Goal: Use online tool/utility: Utilize a website feature to perform a specific function

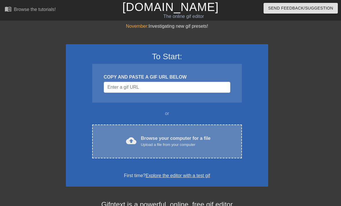
click at [108, 132] on div "cloud_upload Browse your computer for a file Upload a file from your computer C…" at bounding box center [167, 142] width 150 height 34
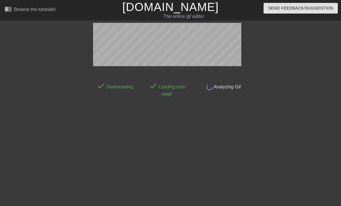
scroll to position [14, 0]
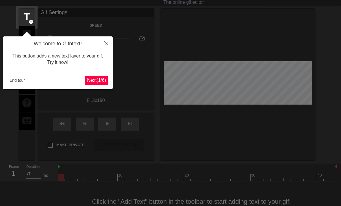
click at [103, 80] on span "Next ( 1 / 6 )" at bounding box center [96, 80] width 19 height 5
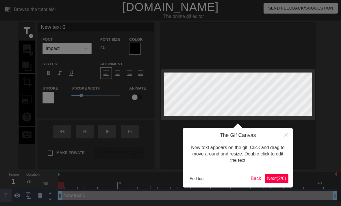
click at [280, 178] on span "Next ( 2 / 6 )" at bounding box center [276, 178] width 19 height 5
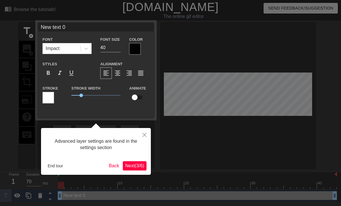
click at [126, 169] on button "Next ( 3 / 6 )" at bounding box center [135, 165] width 24 height 9
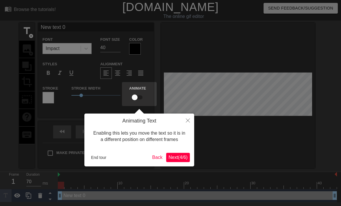
click at [187, 156] on span "Next ( 4 / 6 )" at bounding box center [177, 157] width 19 height 5
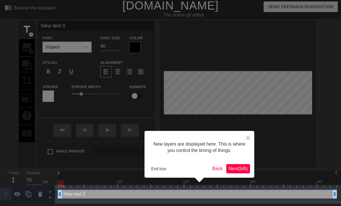
click at [242, 167] on span "Next ( 5 / 6 )" at bounding box center [238, 168] width 19 height 5
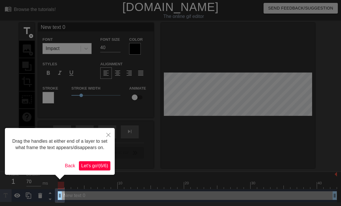
click at [87, 164] on div "Drag the handles at either end of a layer to set what frame the text appears/di…" at bounding box center [60, 151] width 110 height 47
click at [88, 168] on span "Let's go! ( 6 / 6 )" at bounding box center [94, 165] width 27 height 5
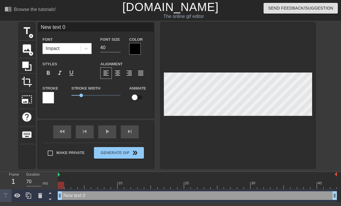
scroll to position [0, 1]
type input "New tet 0"
type textarea "New tet 0"
type input "New tt 0"
type textarea "New tt 0"
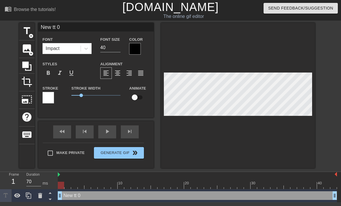
scroll to position [0, 1]
type input "New t 0"
type textarea "New t 0"
type input "Newt 0"
type textarea "Newt 0"
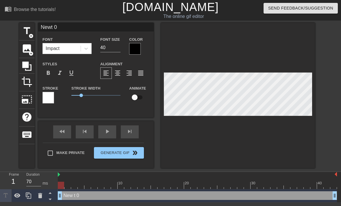
type input "Net 0"
type textarea "Net 0"
type input "Nt 0"
type textarea "Nt 0"
type input "t 0"
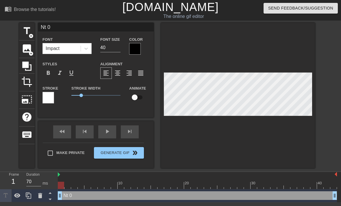
type textarea "t 0"
type input "t"
type textarea "t"
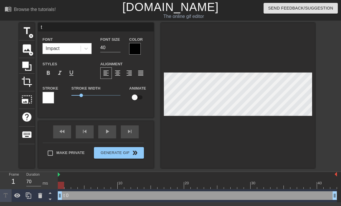
type input "t"
type textarea "t"
type input "E"
type textarea "E"
type input "EV"
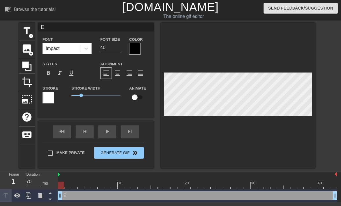
type textarea "EV"
type input "EVE"
type textarea "EVE"
type input "EVER"
type textarea "EVER"
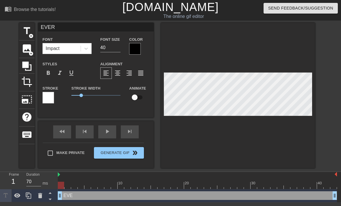
type input "EVER"
type textarea "EVER"
type input "EVER A"
type textarea "EVER A"
type input "EVER AF"
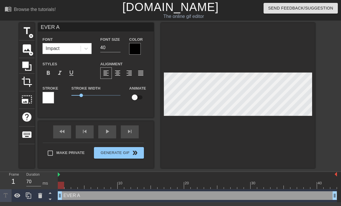
type textarea "EVER AF"
type input "EVER AFT"
type textarea "EVER AFT"
type input "EVER AFTE"
type textarea "EVER AFTE"
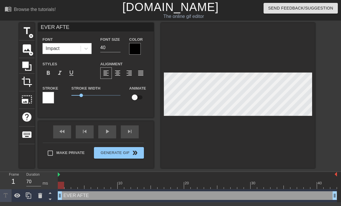
type input "EVER AFTER"
type textarea "EVER AFTER"
type input "EVER AFTER"
type textarea "EVER AFTER"
type input "EVER AFTER M"
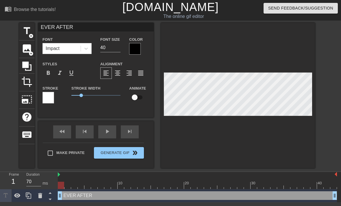
type textarea "EVER AFTER M"
type input "EVER AFTER MI"
type textarea "EVER AFTER MI"
type input "EVER AFTER MID"
type textarea "EVER AFTER MID"
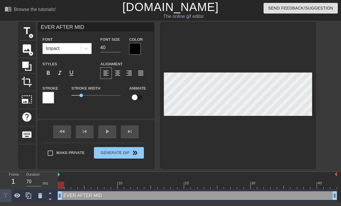
type input "EVER AFTER MIDN"
type textarea "EVER AFTER MIDN"
type input "EVER AFTER MIDNI"
type textarea "EVER AFTER MIDNI"
type input "EVER AFTER MIDNIG"
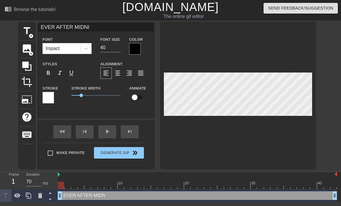
type textarea "EVER AFTER MIDNIG"
type input "EVER AFTER MIDNIGH"
type textarea "EVER AFTER MIDNIGHT"
type input "EVER AFTER MIDNIGHT"
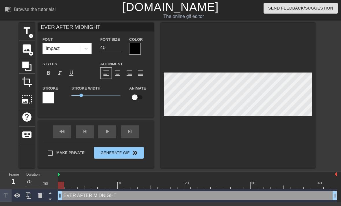
type textarea "EVER AFTER MIDNIGHT"
click at [105, 47] on input "40" at bounding box center [110, 47] width 20 height 9
type input "4"
type input "2"
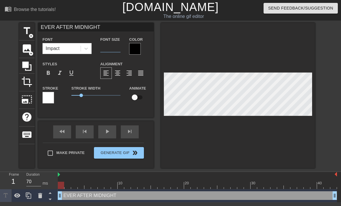
type input "5"
type input "6"
type input "7"
type input "9"
type input "1"
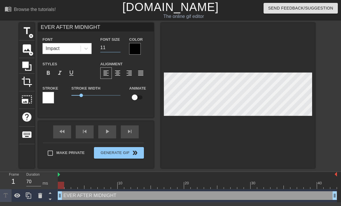
type input "1"
type input "2"
type input "1"
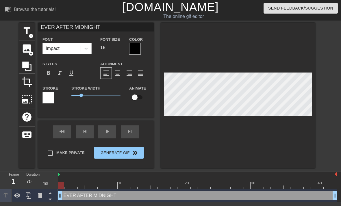
type input "1"
type input "2"
type input "3"
type input "33"
click at [109, 48] on input "33" at bounding box center [110, 47] width 20 height 9
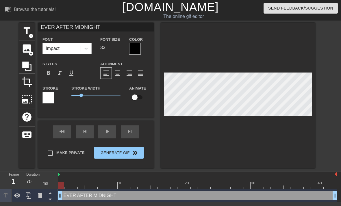
type input "3"
type input "2"
type input "22"
click at [119, 70] on span "format_align_center" at bounding box center [117, 73] width 7 height 7
click at [138, 45] on div at bounding box center [135, 49] width 12 height 12
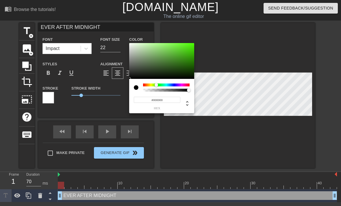
click at [144, 83] on div at bounding box center [166, 84] width 47 height 3
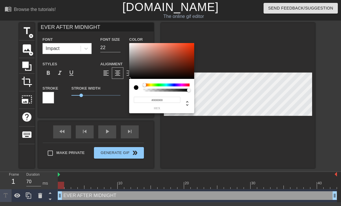
type input "0"
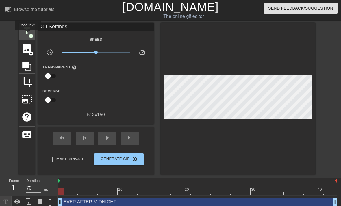
click at [28, 34] on span "title" at bounding box center [26, 30] width 11 height 11
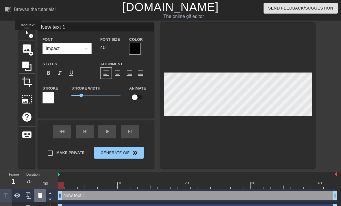
click at [42, 196] on icon at bounding box center [40, 195] width 4 height 5
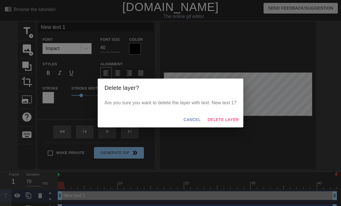
click at [229, 116] on span "Delete Layer" at bounding box center [222, 119] width 31 height 7
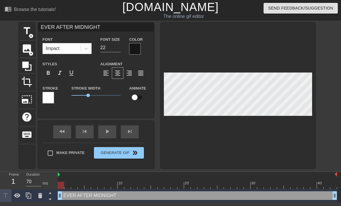
click at [138, 97] on input "checkbox" at bounding box center [134, 97] width 33 height 11
checkbox input "true"
click at [47, 99] on div at bounding box center [48, 98] width 12 height 12
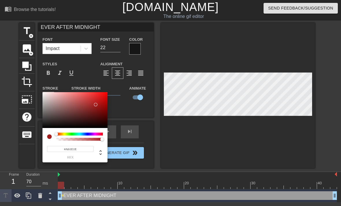
click at [96, 105] on div at bounding box center [95, 104] width 3 height 3
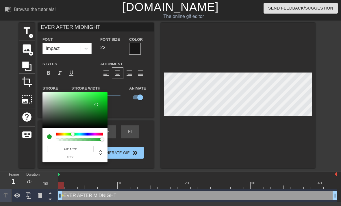
click at [73, 132] on div at bounding box center [72, 133] width 3 height 3
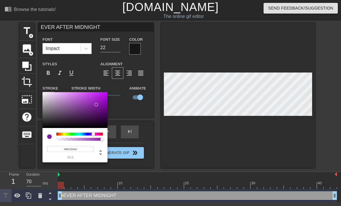
click at [93, 135] on div at bounding box center [93, 133] width 3 height 3
click at [84, 132] on div "#861DA6 hex" at bounding box center [74, 145] width 65 height 34
click at [87, 133] on div at bounding box center [79, 134] width 47 height 3
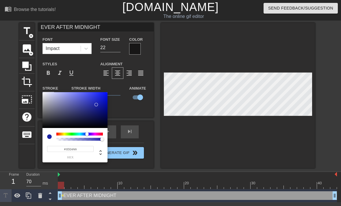
click at [92, 132] on div "#1D24A6 hex" at bounding box center [74, 145] width 65 height 34
click at [91, 131] on div "#1D24A6 hex" at bounding box center [74, 145] width 65 height 34
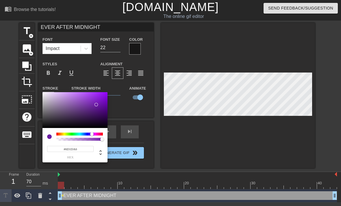
click at [92, 133] on div at bounding box center [91, 133] width 3 height 3
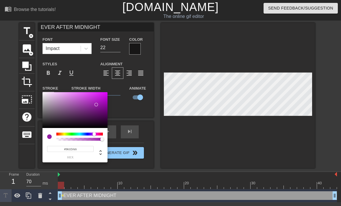
click at [94, 133] on div at bounding box center [93, 133] width 3 height 3
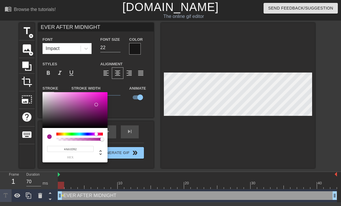
click at [96, 133] on div at bounding box center [95, 133] width 3 height 3
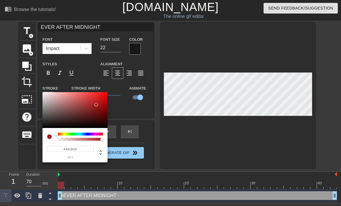
click at [71, 141] on div "#A61D1D hex" at bounding box center [75, 150] width 56 height 18
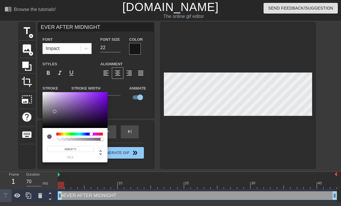
click at [92, 134] on div at bounding box center [91, 133] width 3 height 3
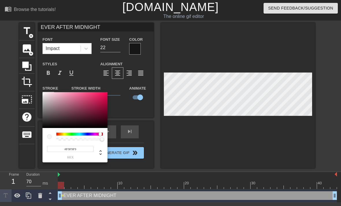
type input "#FDFDFD"
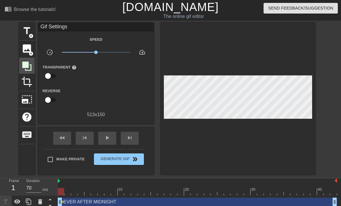
click at [25, 68] on icon at bounding box center [26, 66] width 11 height 11
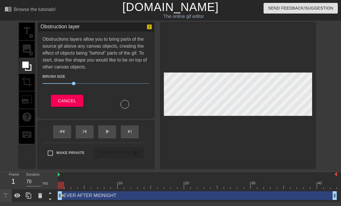
click at [26, 81] on div "title add_circle image add_circle crop photo_size_select_large help keyboard" at bounding box center [27, 95] width 16 height 145
click at [41, 192] on div at bounding box center [40, 195] width 12 height 13
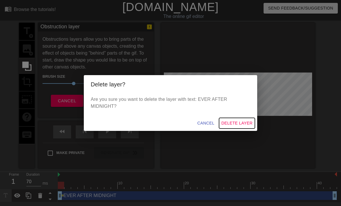
click at [233, 126] on span "Delete Layer" at bounding box center [236, 123] width 31 height 7
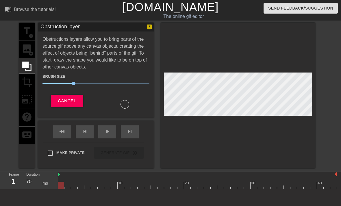
click at [26, 33] on div "title add_circle image add_circle crop photo_size_select_large help keyboard" at bounding box center [27, 95] width 16 height 145
click at [23, 39] on div "title add_circle image add_circle crop photo_size_select_large help keyboard" at bounding box center [27, 95] width 16 height 145
click at [27, 36] on div "title add_circle image add_circle crop photo_size_select_large help keyboard" at bounding box center [27, 95] width 16 height 145
click at [28, 38] on div "title add_circle image add_circle crop photo_size_select_large help keyboard" at bounding box center [27, 95] width 16 height 145
click at [73, 101] on span "Cancel" at bounding box center [67, 101] width 18 height 8
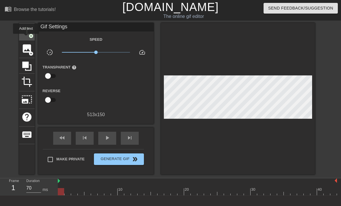
click at [26, 38] on div "title add_circle" at bounding box center [27, 32] width 16 height 18
click at [25, 37] on div "title add_circle" at bounding box center [27, 32] width 16 height 18
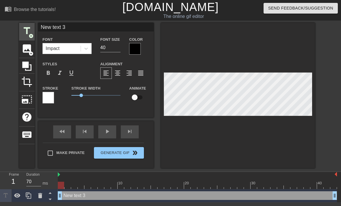
type input "ew text 3"
type textarea "ew text 3"
type input "ew text"
type textarea "ew text"
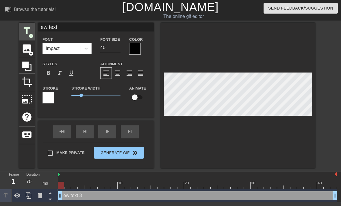
type input "ew text"
type textarea "ew text"
type input "ew tex"
type textarea "ew tex"
type input "ew te"
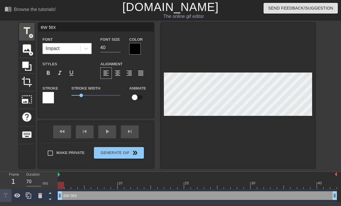
type textarea "ew te"
type input "ew t"
type textarea "ew t"
type input "ew"
type textarea "ew"
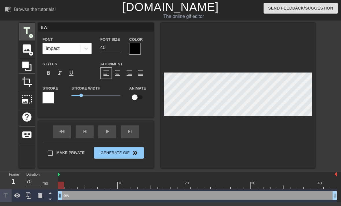
type input "ew"
type textarea "ew"
type input "e"
type textarea "e"
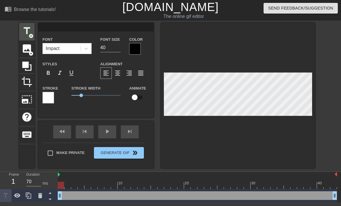
type input "E"
type textarea "E"
type input "EV"
type textarea "EV"
type input "EVE"
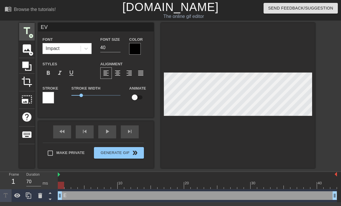
type textarea "EVE"
type input "EVER"
type textarea "EVER"
type input "EVER"
type textarea "EVER"
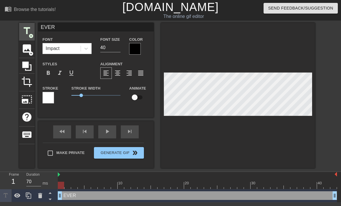
type input "EVER A"
type textarea "EVER A"
type input "EVER AF"
type textarea "EVER AF"
type input "EVER AFT"
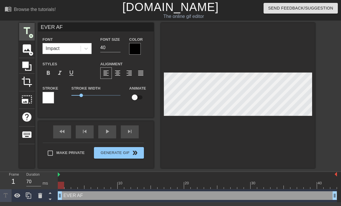
type textarea "EVER AFT"
type input "EVER AFTE"
type textarea "EVER AFTE"
type input "EVER AFTER"
type textarea "EVER AFTER"
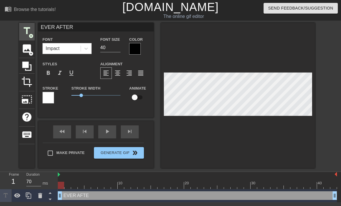
type input "EVER AFTER"
type textarea "EVER AFTER"
type input "EVER AFTER M"
type textarea "EVER AFTER M"
type input "EVER AFTER MI"
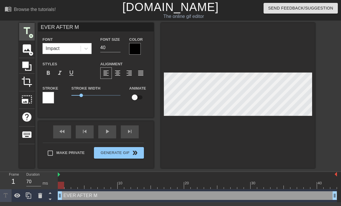
type textarea "EVER AFTER MI"
type input "EVER AFTER MID"
type textarea "EVER AFTER MID"
type input "EVER AFTER MIDN"
type textarea "EVER AFTER MIDN"
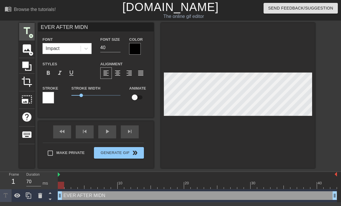
type input "EVER AFTER MIDNI"
type textarea "EVER AFTER MIDNI"
type input "EVER AFTER MIDNIG"
type textarea "EVER AFTER MIDNIG"
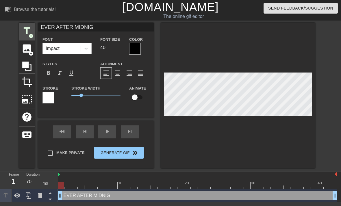
type input "EVER AFTER MIDNIGH"
type textarea "EVER AFTER MIDNIGH"
type input "EVER AFTER MIDNIGHT"
type textarea "EVER AFTER MIDNIGHT"
click at [115, 52] on input "40" at bounding box center [110, 47] width 20 height 9
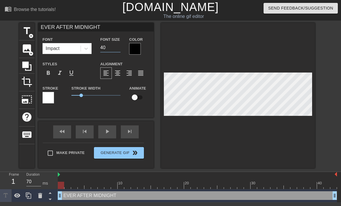
type input "4"
type input "22"
click at [64, 74] on div "format_italic" at bounding box center [60, 73] width 12 height 12
click at [50, 71] on span "format_bold" at bounding box center [48, 73] width 7 height 7
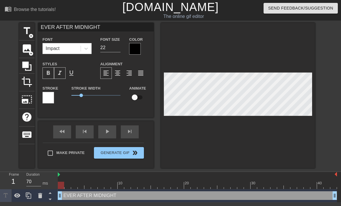
click at [50, 72] on span "format_bold" at bounding box center [48, 73] width 7 height 7
click at [63, 76] on div "format_italic" at bounding box center [60, 73] width 12 height 12
click at [49, 70] on span "format_bold" at bounding box center [48, 73] width 7 height 7
click at [48, 71] on span "format_bold" at bounding box center [48, 73] width 7 height 7
click at [72, 73] on span "format_underline" at bounding box center [71, 73] width 7 height 7
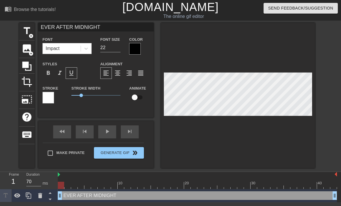
click at [71, 70] on div "format_underline" at bounding box center [72, 73] width 12 height 12
click at [59, 70] on span "format_italic" at bounding box center [59, 73] width 7 height 7
click at [135, 44] on div at bounding box center [135, 49] width 12 height 12
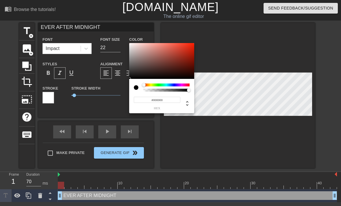
click at [138, 86] on div at bounding box center [136, 87] width 5 height 5
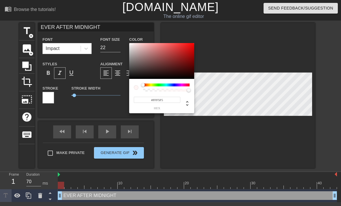
type input "#FFF6F6"
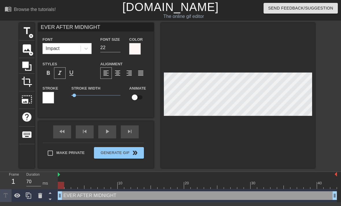
click at [251, 130] on div at bounding box center [238, 95] width 154 height 145
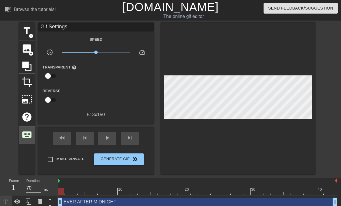
click at [25, 129] on span "keyboard" at bounding box center [26, 134] width 11 height 11
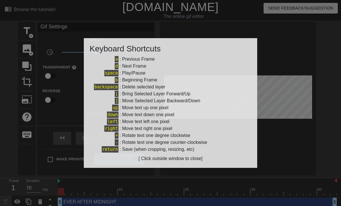
click at [49, 129] on div at bounding box center [170, 103] width 341 height 206
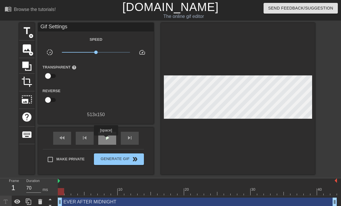
click at [107, 140] on span "play_arrow" at bounding box center [107, 137] width 7 height 7
click at [105, 136] on span "pause" at bounding box center [107, 137] width 7 height 7
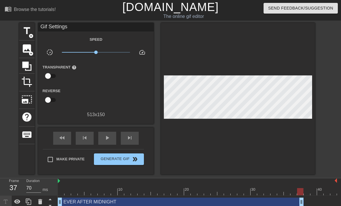
drag, startPoint x: 328, startPoint y: 201, endPoint x: 298, endPoint y: 200, distance: 29.8
click at [111, 135] on div "play_arrow" at bounding box center [107, 138] width 18 height 13
drag, startPoint x: 300, startPoint y: 198, endPoint x: 285, endPoint y: 190, distance: 18.0
click at [285, 190] on div "10 20 30 40 EVER AFTER MIDNIGHT drag_handle drag_handle" at bounding box center [199, 193] width 283 height 30
drag, startPoint x: 286, startPoint y: 201, endPoint x: 274, endPoint y: 198, distance: 12.1
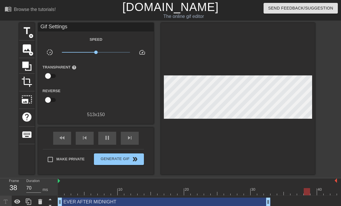
drag, startPoint x: 276, startPoint y: 202, endPoint x: 269, endPoint y: 201, distance: 6.4
drag, startPoint x: 294, startPoint y: 198, endPoint x: 341, endPoint y: 197, distance: 46.2
click at [341, 197] on div "EVER AFTER MIDNIGHT drag_handle drag_handle" at bounding box center [199, 202] width 283 height 13
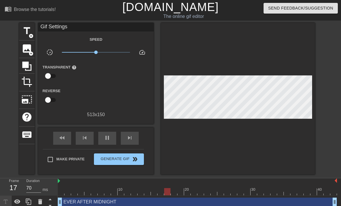
click at [319, 144] on div "title add_circle image add_circle crop photo_size_select_large help keyboard Gi…" at bounding box center [170, 99] width 341 height 152
click at [26, 35] on span "title" at bounding box center [26, 30] width 11 height 11
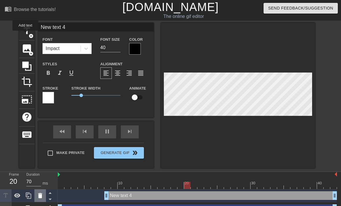
click at [40, 195] on icon at bounding box center [40, 195] width 4 height 5
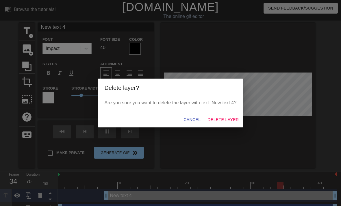
click at [218, 122] on span "Delete Layer" at bounding box center [222, 119] width 31 height 7
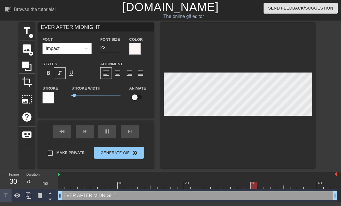
click at [139, 99] on input "checkbox" at bounding box center [134, 97] width 33 height 11
checkbox input "true"
click at [106, 134] on span "pause" at bounding box center [107, 131] width 7 height 7
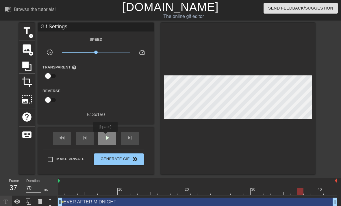
click at [106, 136] on span "play_arrow" at bounding box center [107, 137] width 7 height 7
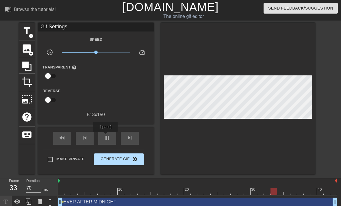
click at [119, 162] on span "Generate Gif double_arrow" at bounding box center [118, 159] width 45 height 7
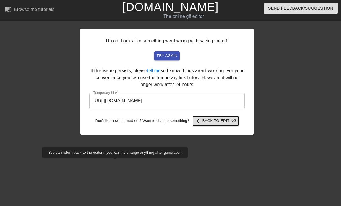
click at [234, 125] on button "arrow_back Back to Editing" at bounding box center [216, 120] width 46 height 9
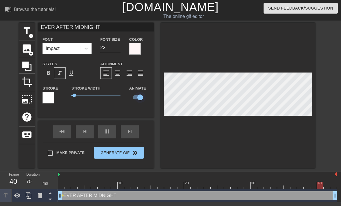
click at [138, 97] on input "checkbox" at bounding box center [140, 97] width 33 height 11
checkbox input "false"
click at [263, 139] on div at bounding box center [238, 95] width 154 height 145
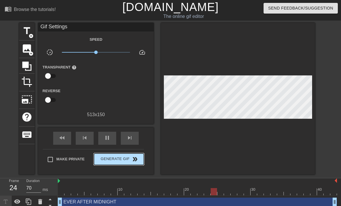
click at [123, 161] on span "Generate Gif double_arrow" at bounding box center [118, 159] width 45 height 7
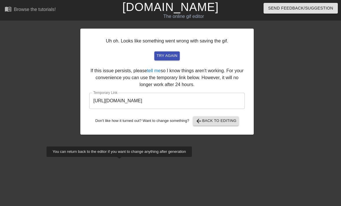
click at [216, 101] on input "[URL][DOMAIN_NAME]" at bounding box center [166, 101] width 155 height 16
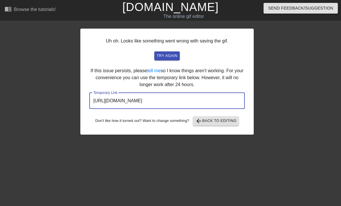
click at [200, 99] on input "[URL][DOMAIN_NAME]" at bounding box center [166, 101] width 155 height 16
